Goal: Task Accomplishment & Management: Use online tool/utility

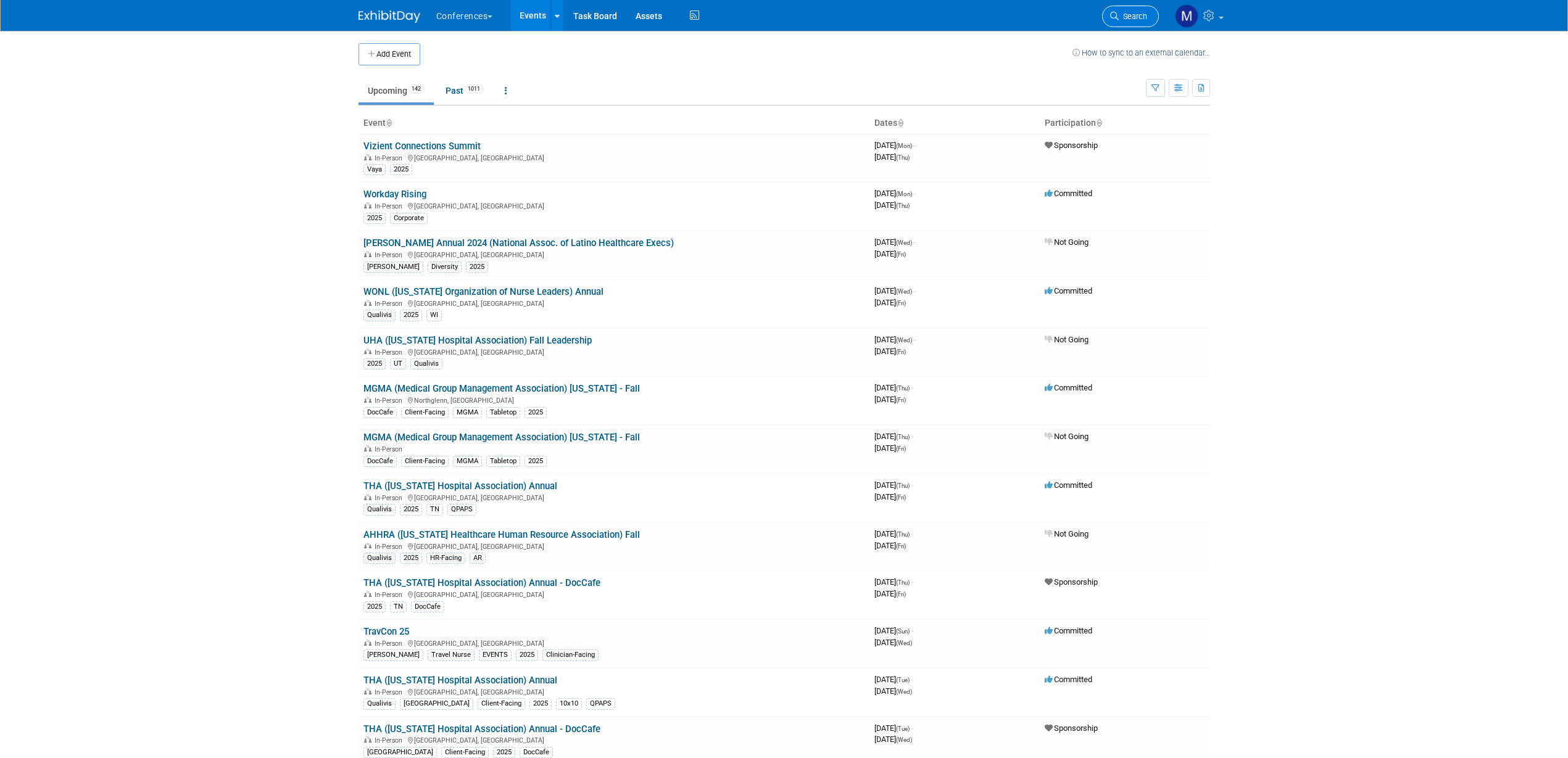
click at [1124, 24] on link "Search" at bounding box center [1130, 16] width 57 height 21
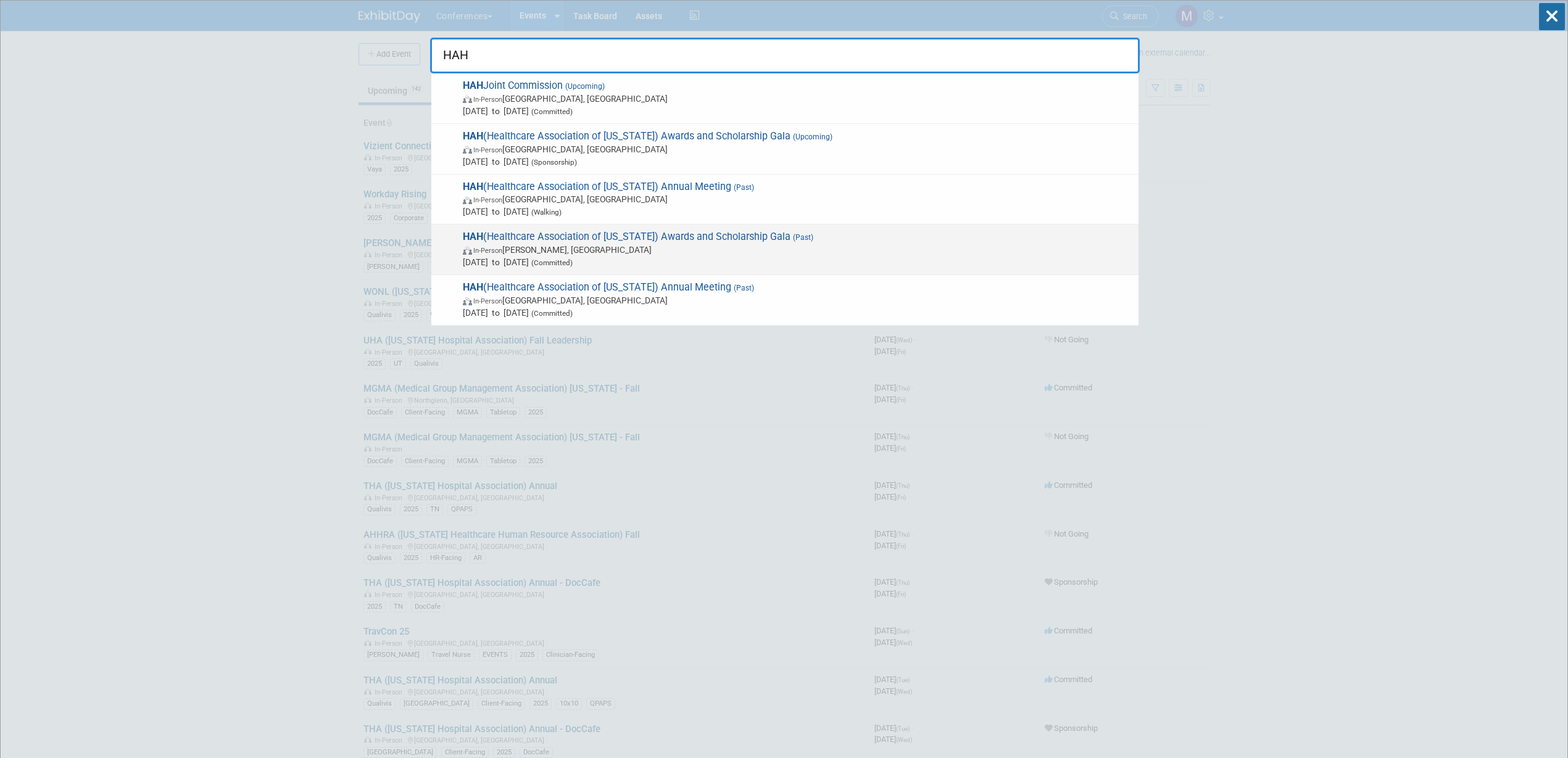
type input "HAH"
click at [726, 243] on span "In-Person Kaneohe, HI" at bounding box center [797, 250] width 669 height 12
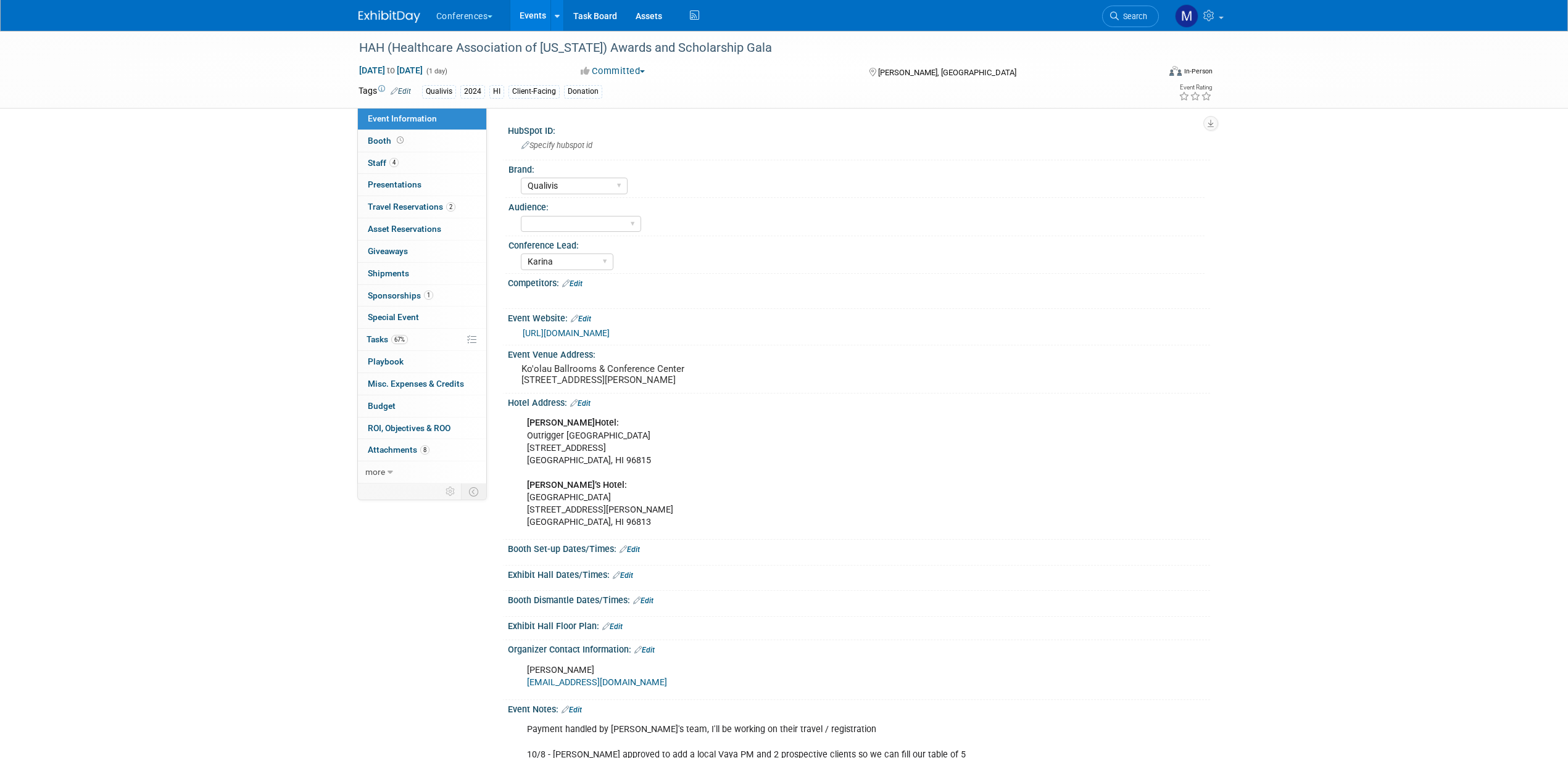
select select "Qualivis"
select select "Karina"
click at [402, 158] on link "4 Staff 4" at bounding box center [422, 163] width 129 height 21
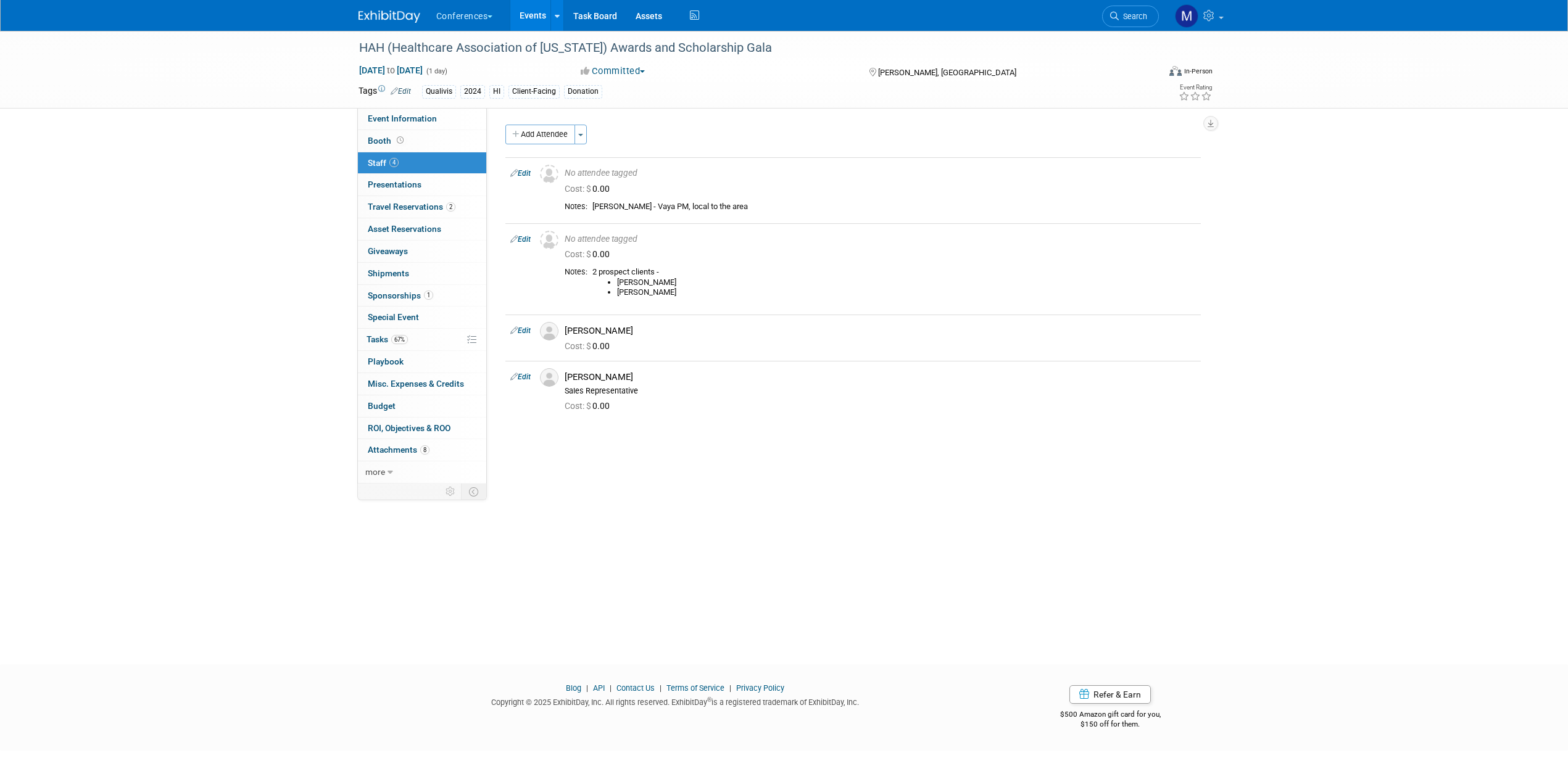
drag, startPoint x: 395, startPoint y: 302, endPoint x: 404, endPoint y: 299, distance: 9.5
click at [395, 302] on link "1 Sponsorships 1" at bounding box center [422, 295] width 129 height 21
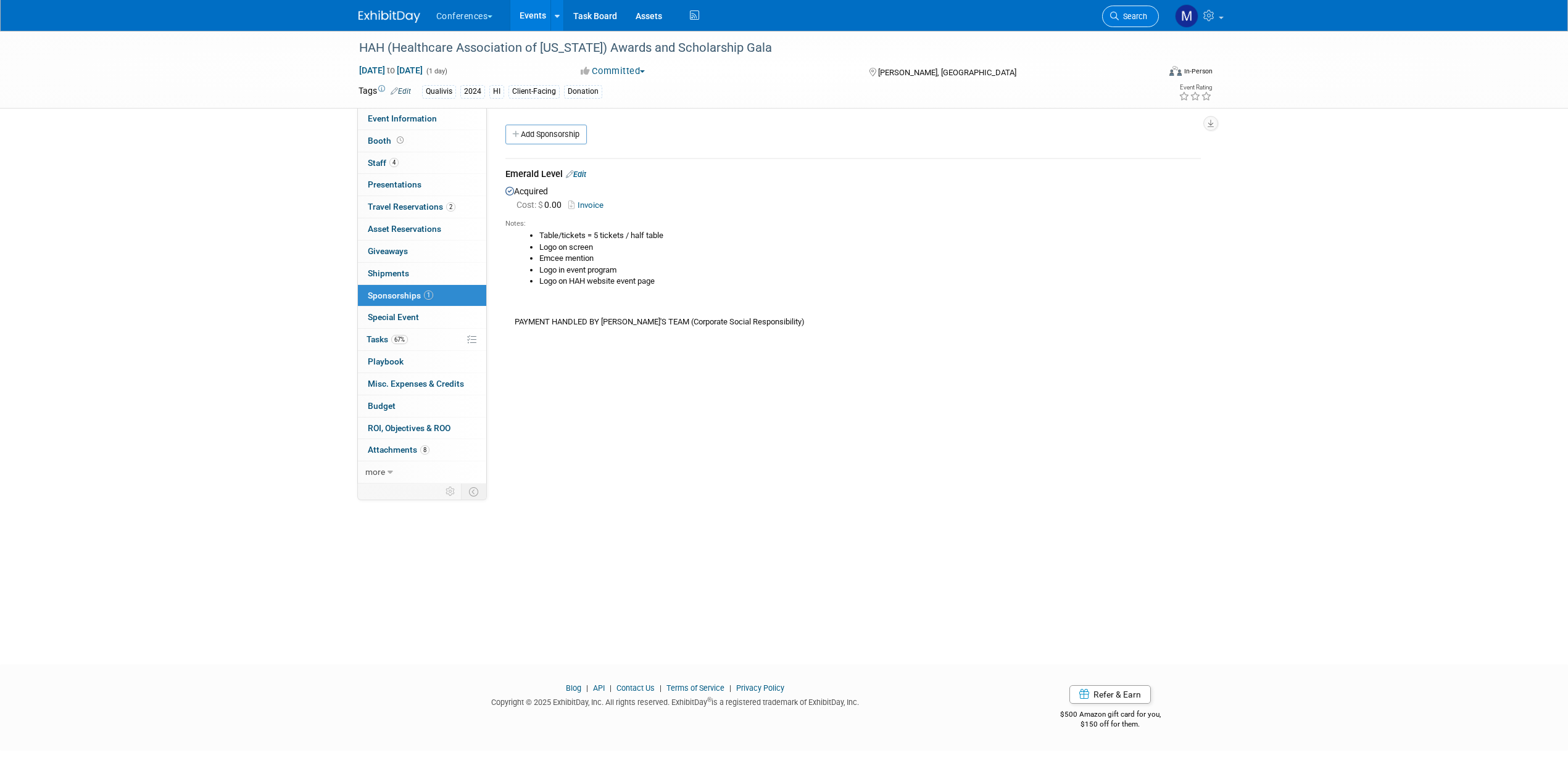
click at [1134, 17] on span "Search" at bounding box center [1132, 16] width 28 height 9
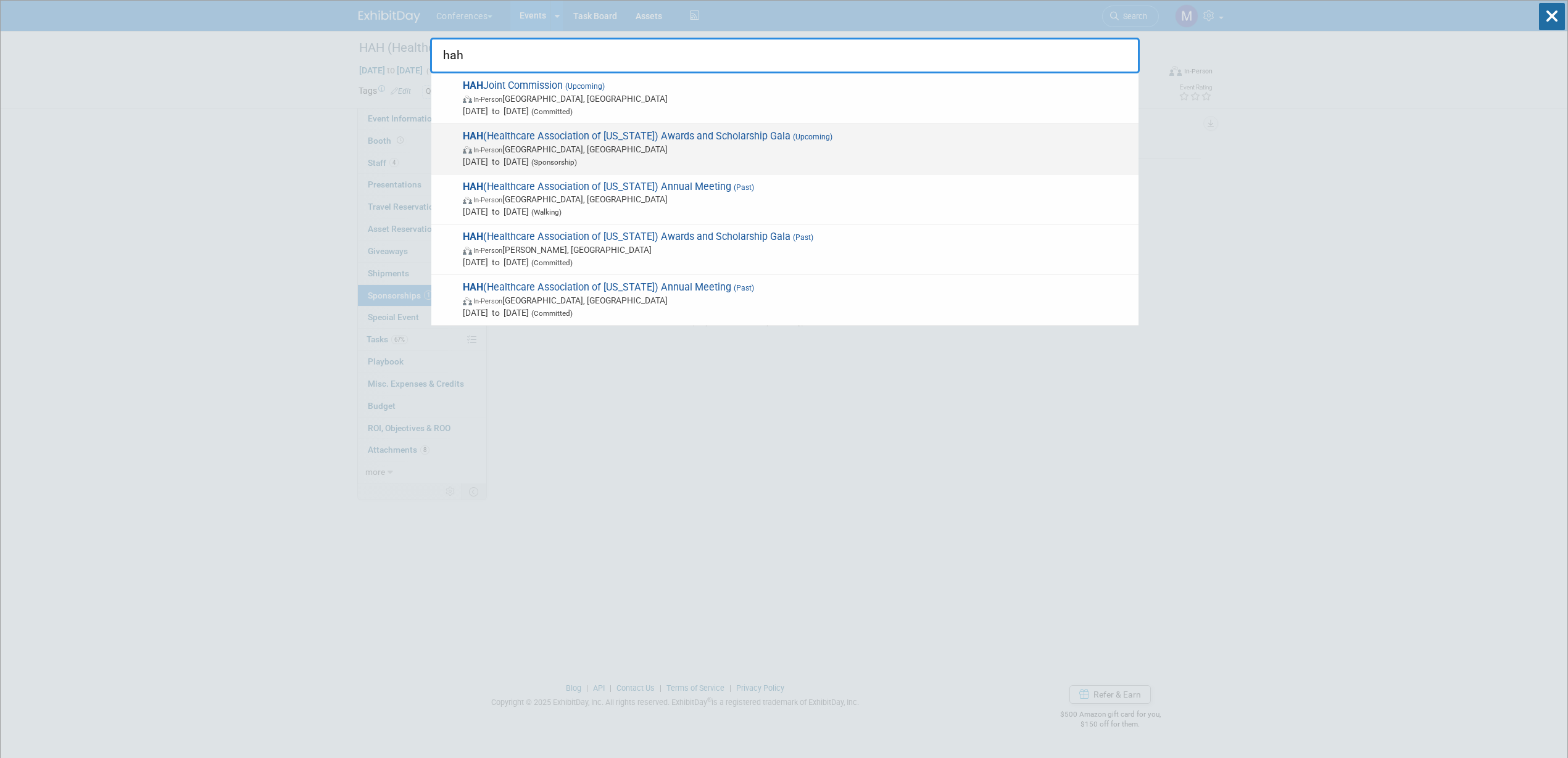
type input "hah"
click at [643, 139] on span "HAH (Healthcare Association of Hawaii) Awards and Scholarship Gala (Upcoming) I…" at bounding box center [795, 149] width 674 height 38
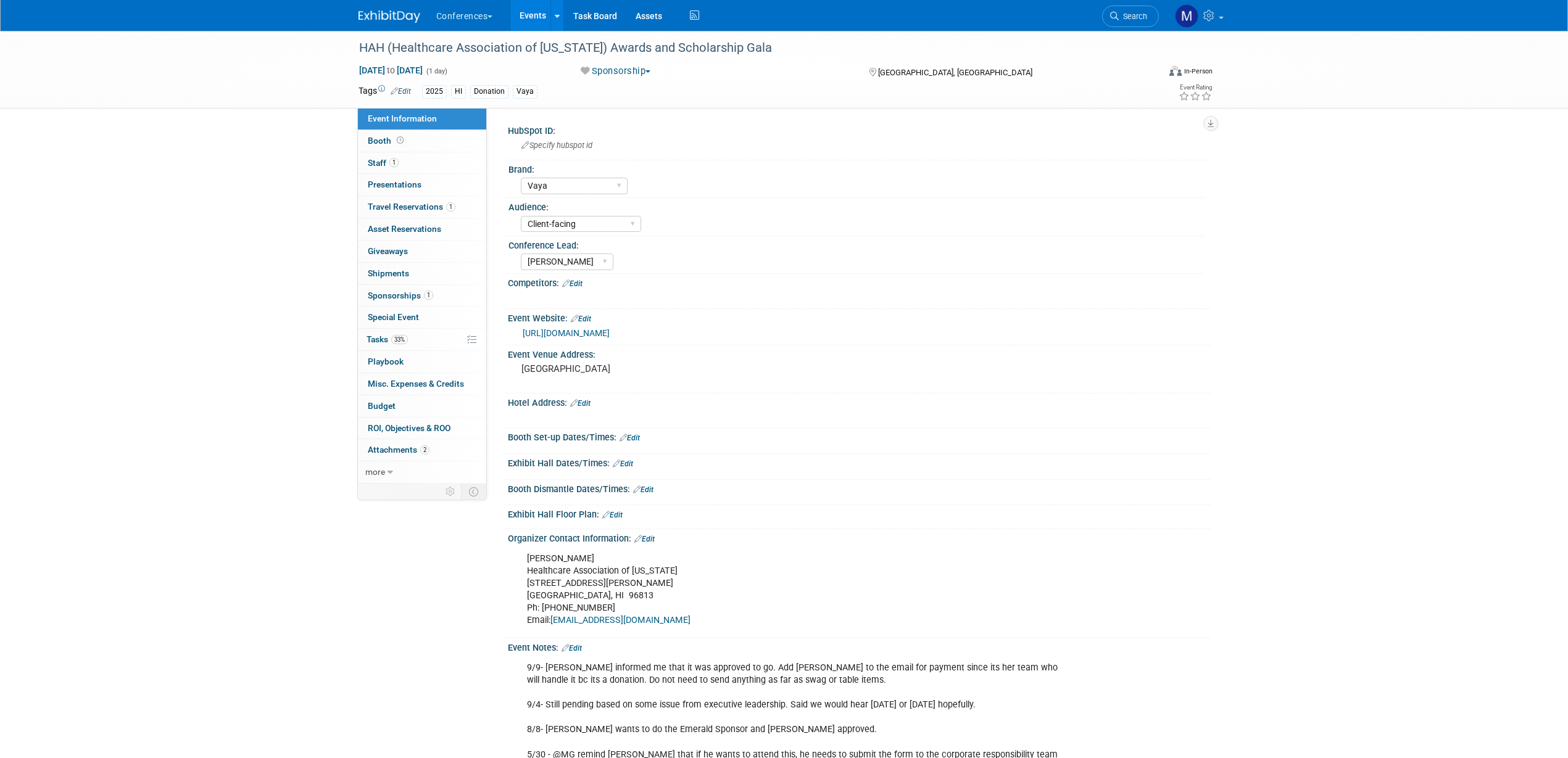
select select "Vaya"
select select "Client-facing"
select select "[PERSON_NAME]"
click at [454, 164] on link "1 Staff 1" at bounding box center [422, 163] width 129 height 21
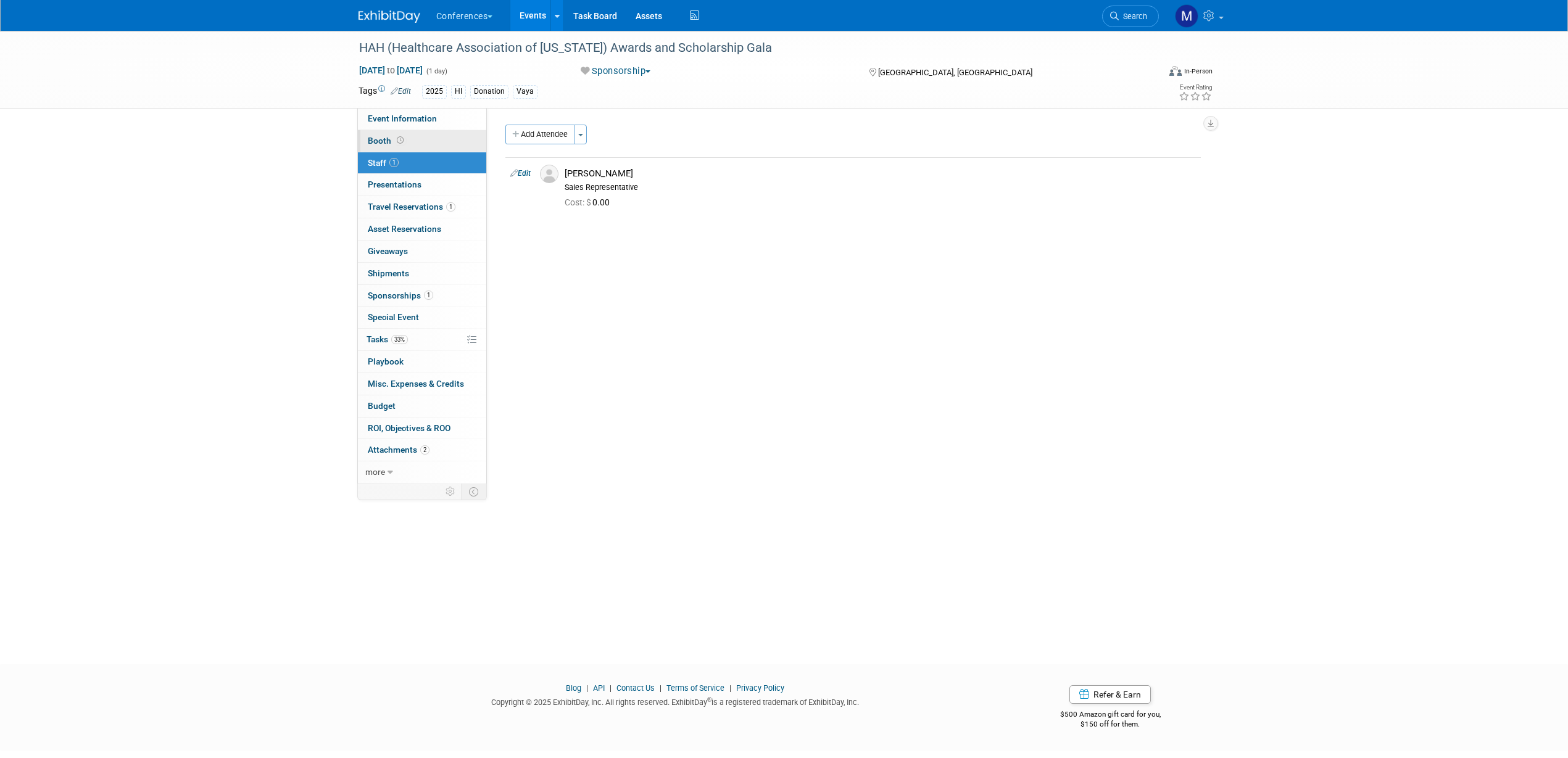
click at [458, 133] on link "Booth" at bounding box center [422, 140] width 129 height 21
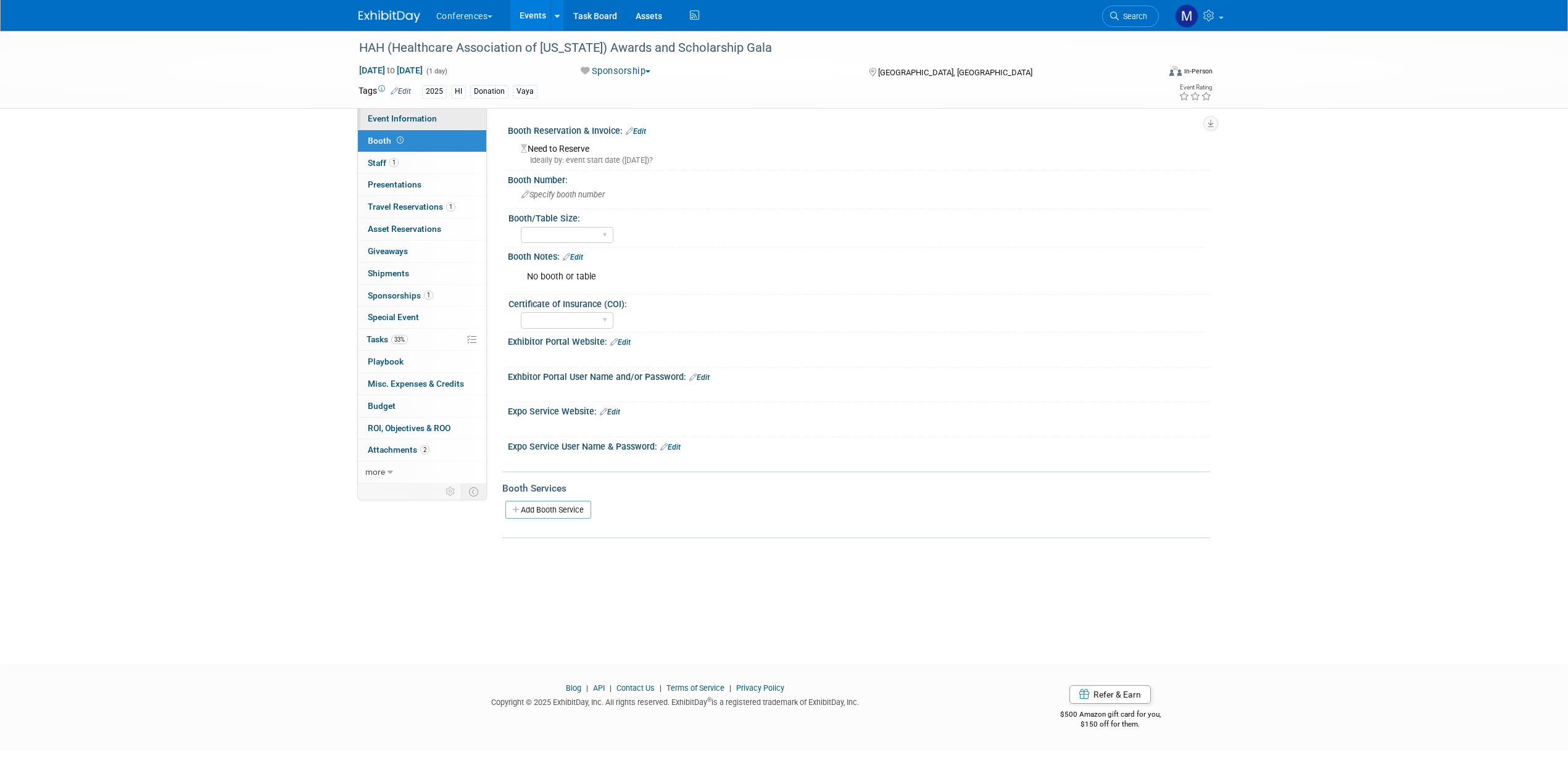
click at [462, 121] on link "Event Information" at bounding box center [422, 118] width 129 height 21
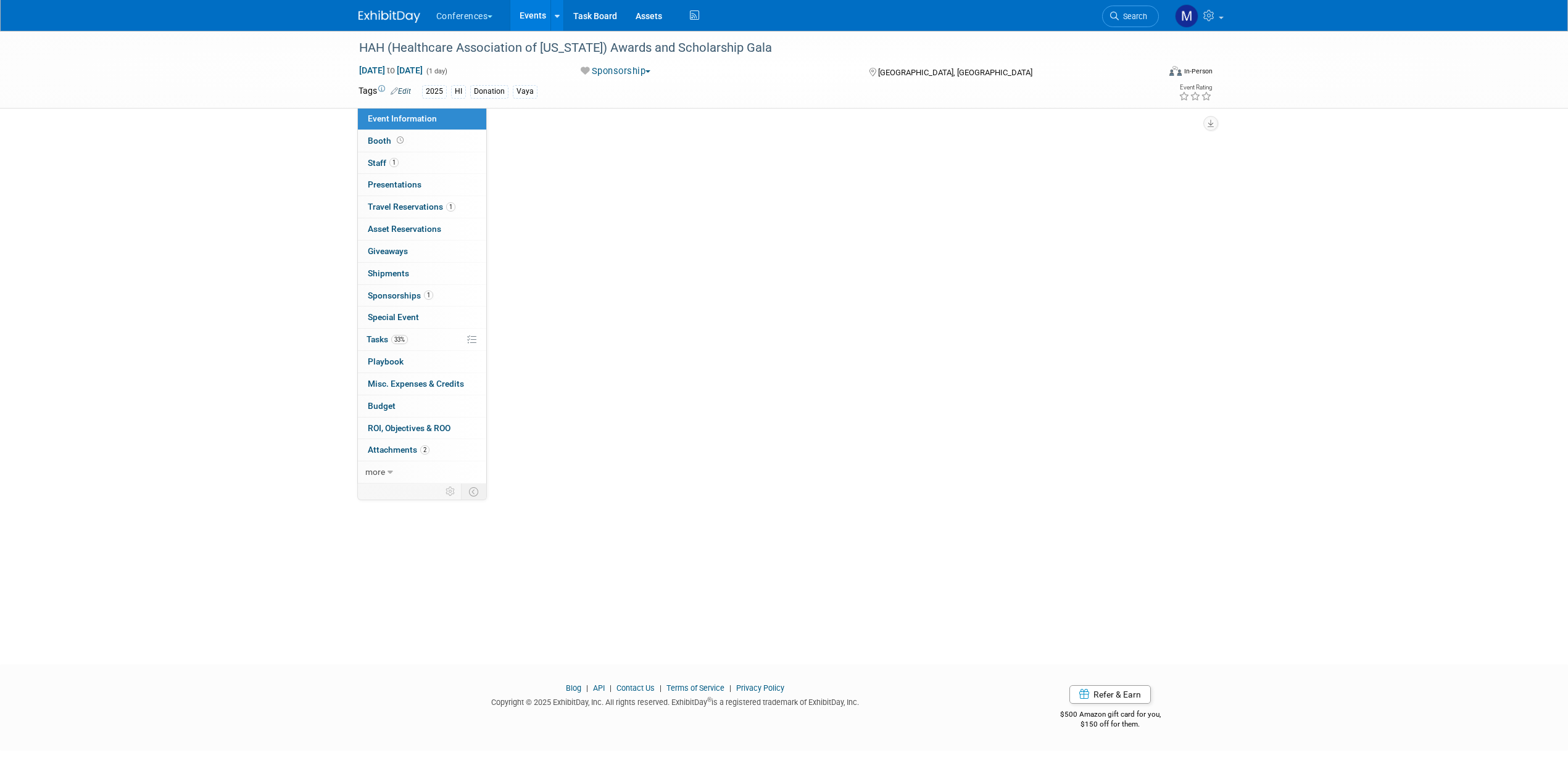
select select "Vaya"
select select "Client-facing"
select select "[PERSON_NAME]"
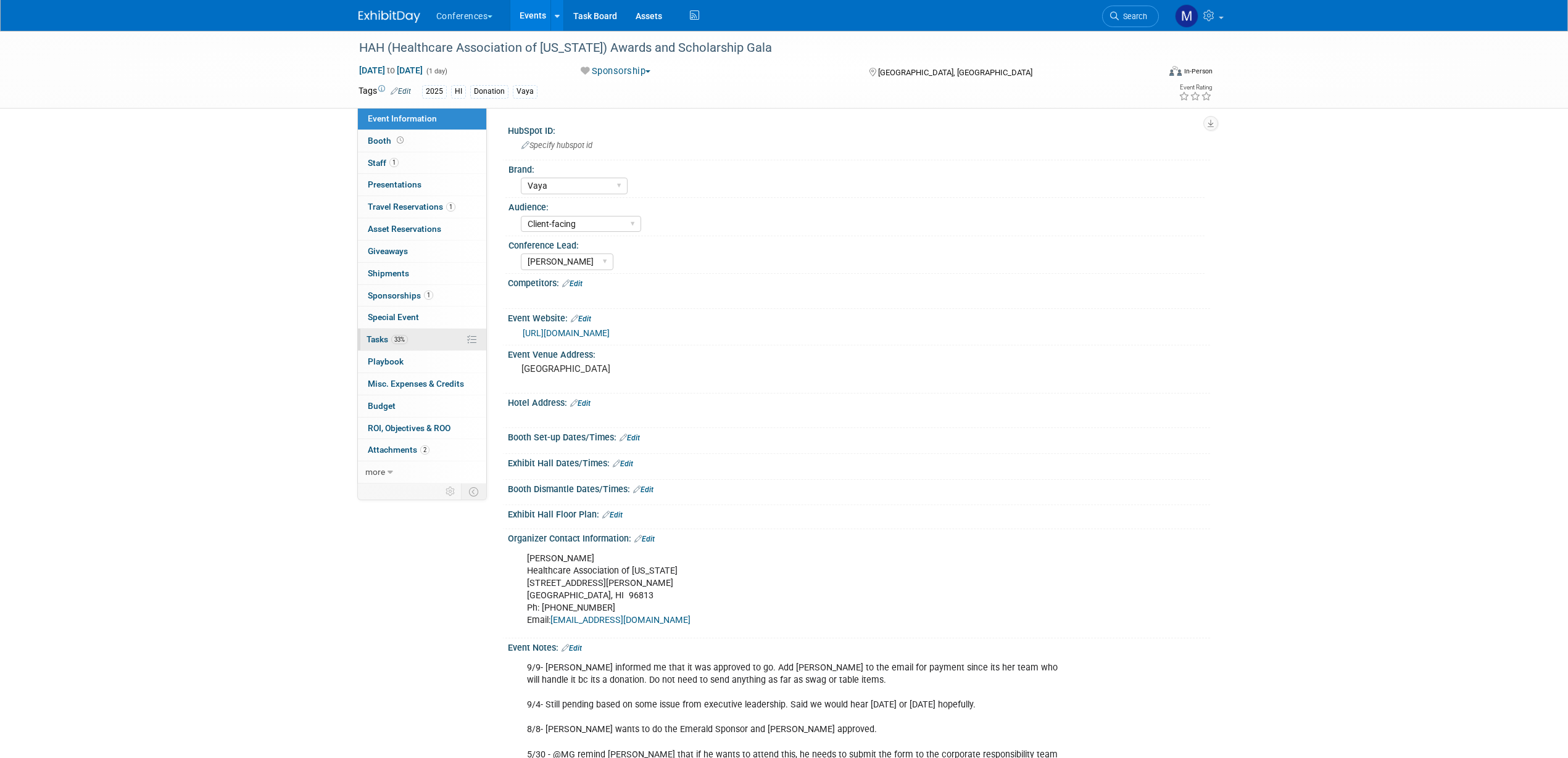
click at [426, 339] on link "33% Tasks 33%" at bounding box center [422, 339] width 129 height 21
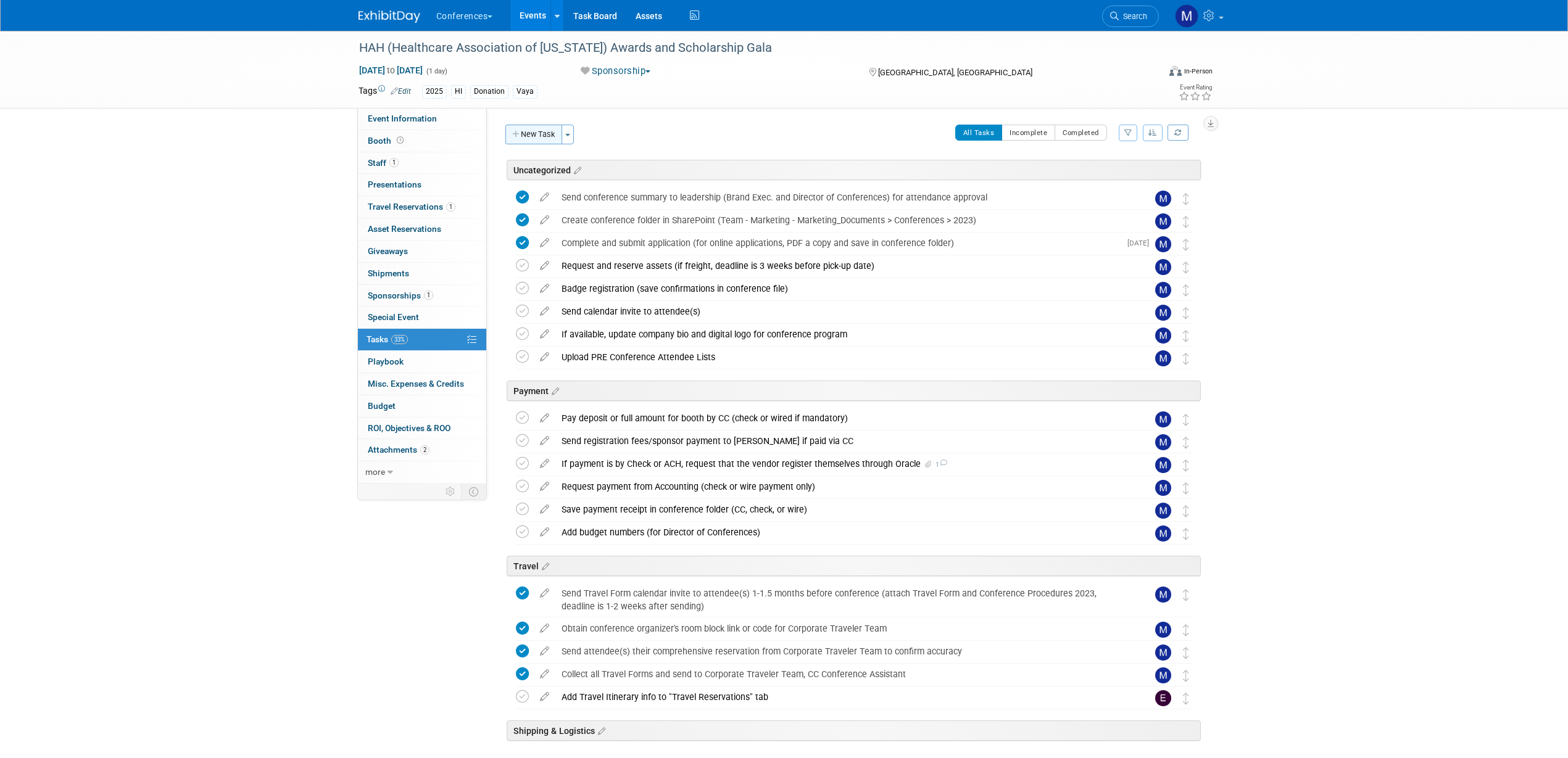
click at [548, 134] on button "New Task" at bounding box center [534, 134] width 57 height 20
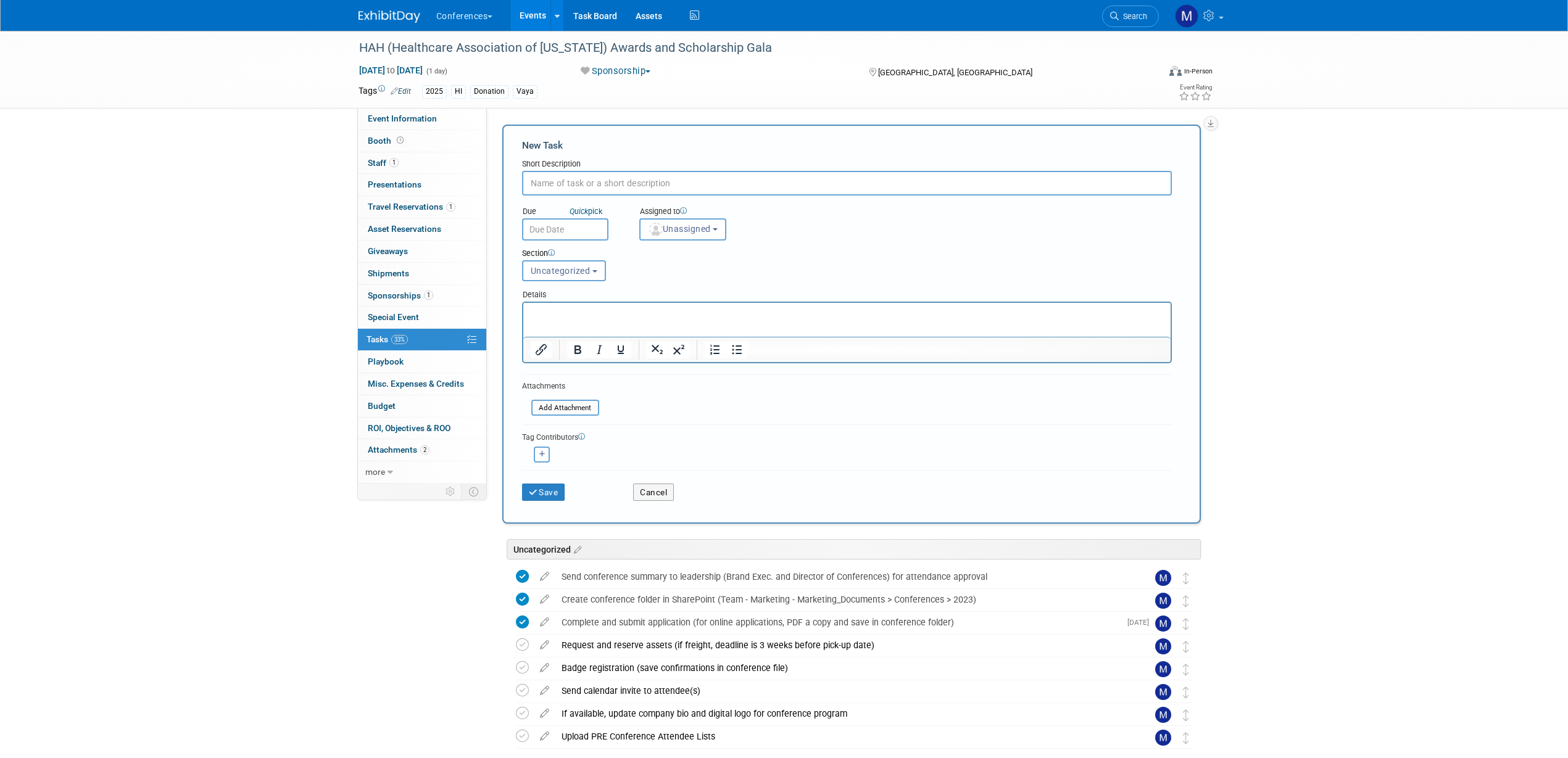
click at [594, 186] on input "text" at bounding box center [847, 183] width 649 height 25
type input "Who else are we sending to attend?"
click at [663, 219] on button "Unassigned" at bounding box center [683, 230] width 87 height 22
click at [676, 253] on input "text" at bounding box center [705, 259] width 123 height 21
type input "mar"
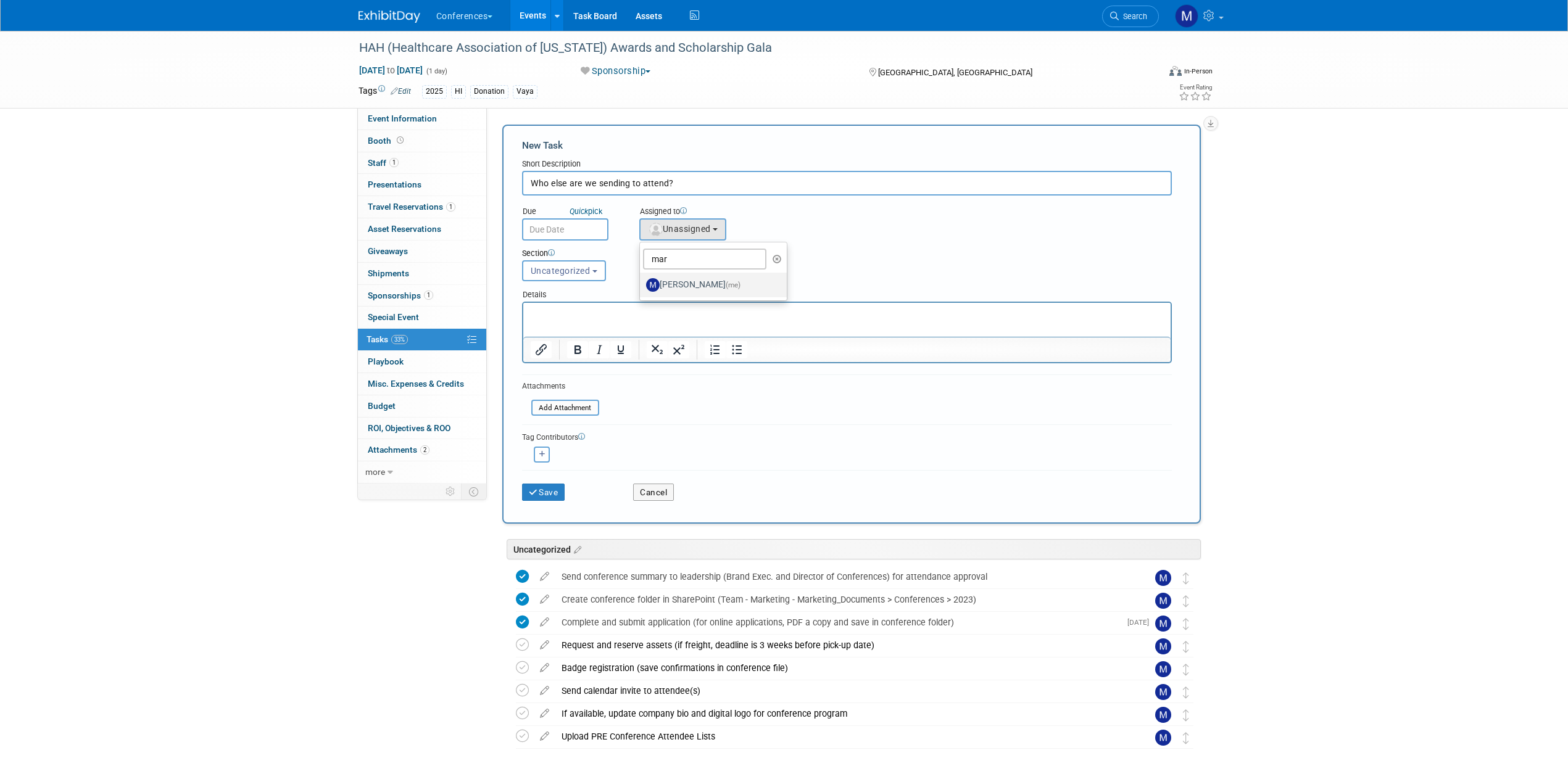
click at [685, 283] on label "[PERSON_NAME] (me)" at bounding box center [710, 285] width 129 height 20
click at [642, 283] on input "[PERSON_NAME] (me)" at bounding box center [638, 283] width 8 height 8
select select "44aca64b-5a90-4919-a819-d2f91ad54103"
click at [584, 312] on p "Rich Text Area. Press ALT-0 for help." at bounding box center [846, 314] width 633 height 12
click at [590, 230] on input "text" at bounding box center [566, 230] width 87 height 22
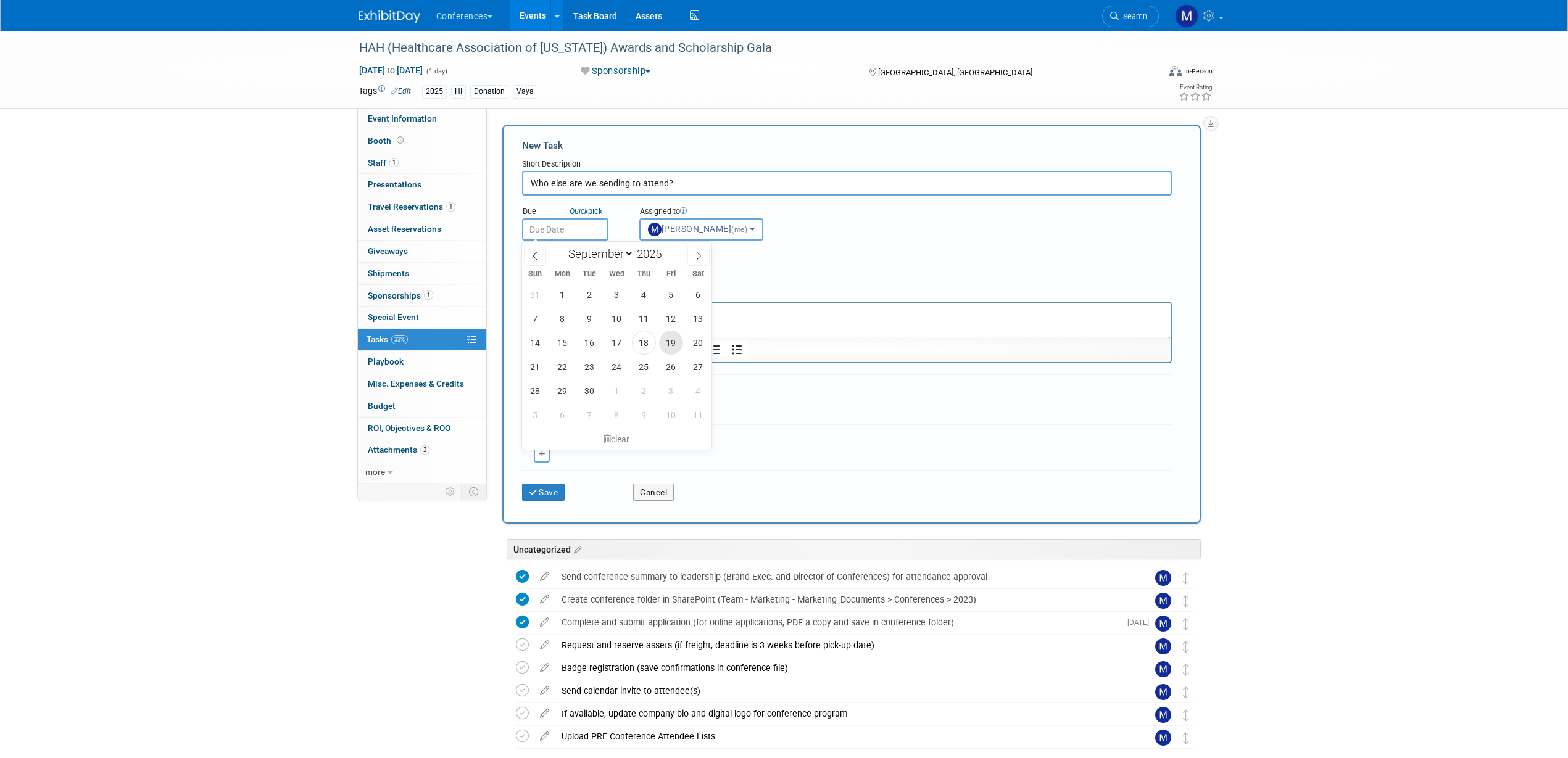
click at [669, 348] on span "19" at bounding box center [671, 343] width 24 height 24
type input "[DATE]"
click at [556, 487] on button "Save" at bounding box center [544, 492] width 43 height 17
